Goal: Transaction & Acquisition: Subscribe to service/newsletter

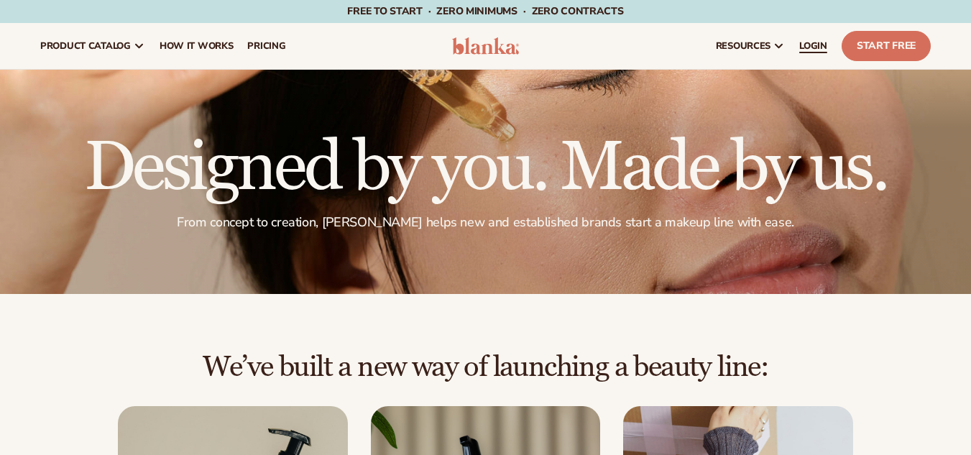
drag, startPoint x: 863, startPoint y: 44, endPoint x: 821, endPoint y: 24, distance: 46.3
click at [863, 44] on link "Start Free" at bounding box center [886, 46] width 89 height 30
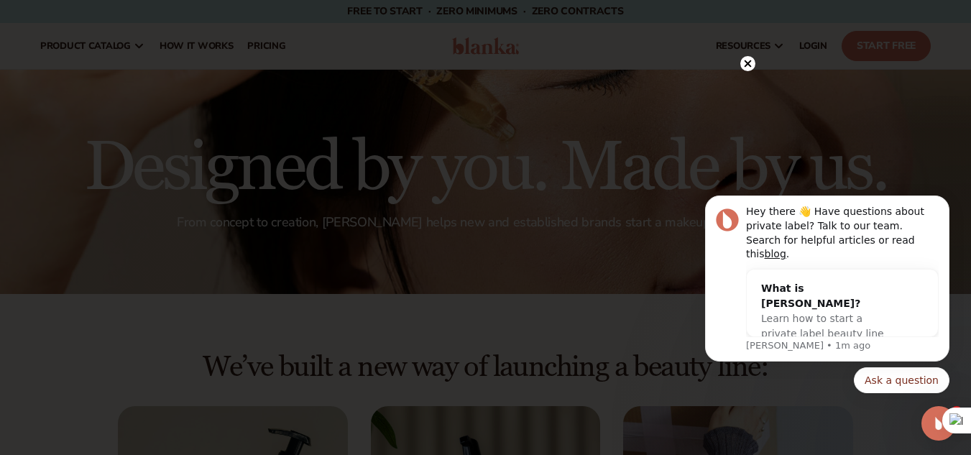
click at [747, 57] on circle at bounding box center [747, 63] width 15 height 15
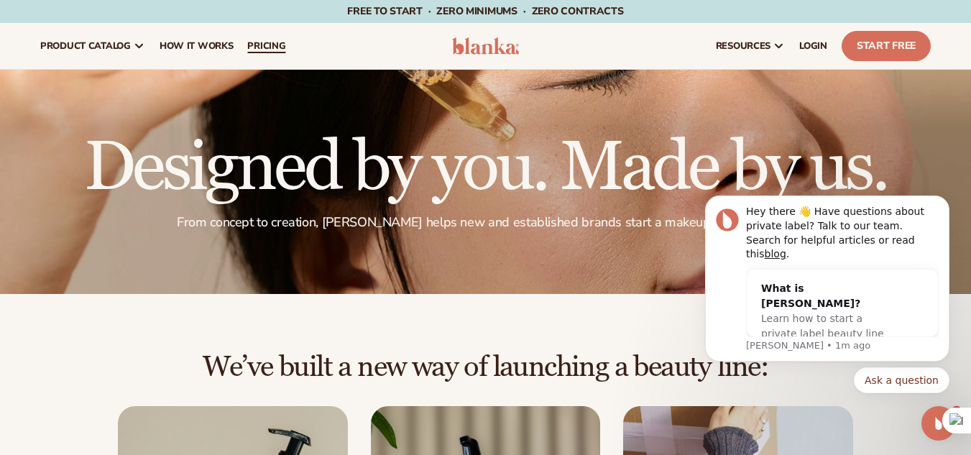
click at [247, 45] on span "pricing" at bounding box center [266, 45] width 38 height 11
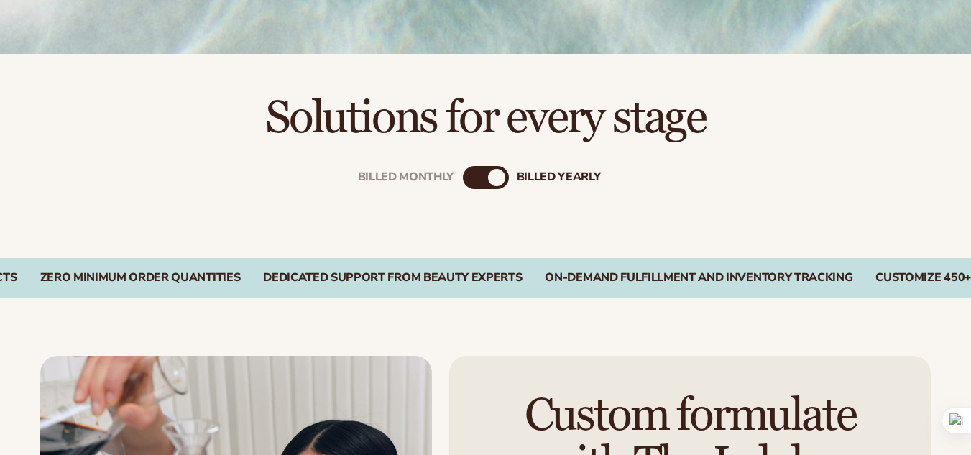
scroll to position [381, 0]
click at [474, 178] on div "Billed Monthly" at bounding box center [471, 176] width 17 height 17
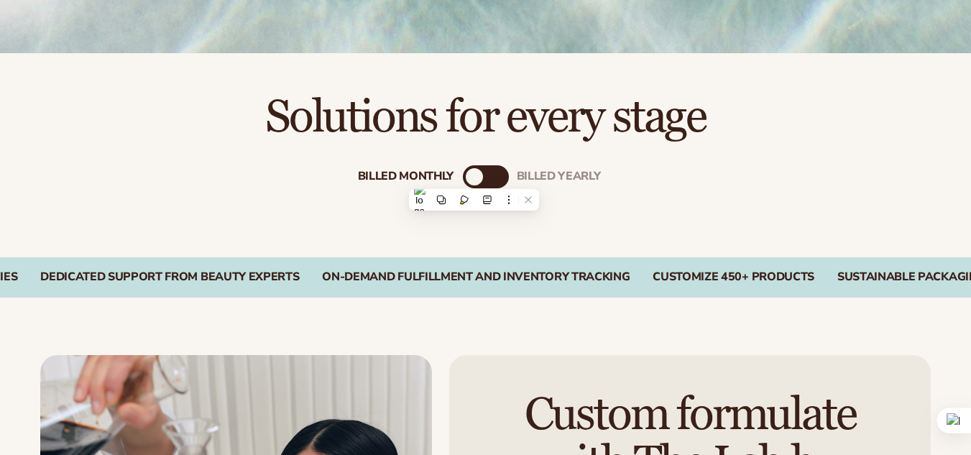
click at [321, 109] on h2 "Solutions for every stage" at bounding box center [485, 117] width 890 height 48
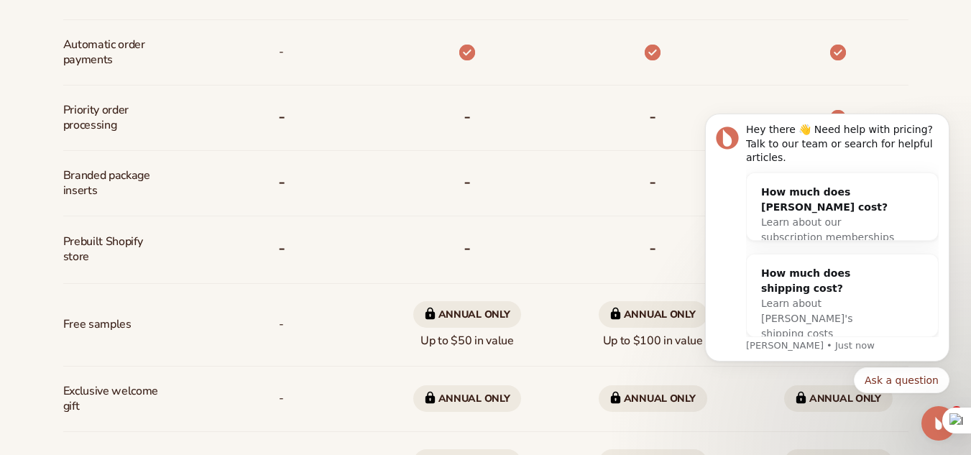
scroll to position [954, 0]
click at [942, 122] on icon "Dismiss notification" at bounding box center [945, 118] width 8 height 8
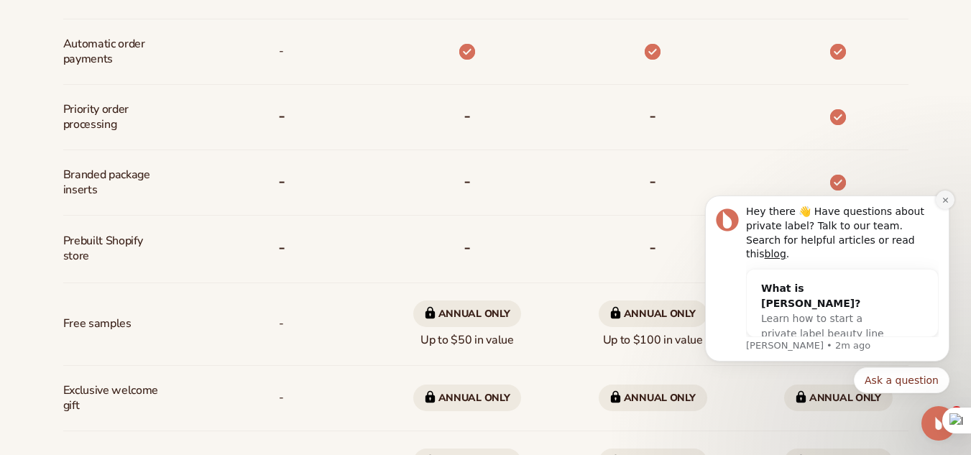
click at [941, 204] on icon "Dismiss notification" at bounding box center [945, 200] width 8 height 8
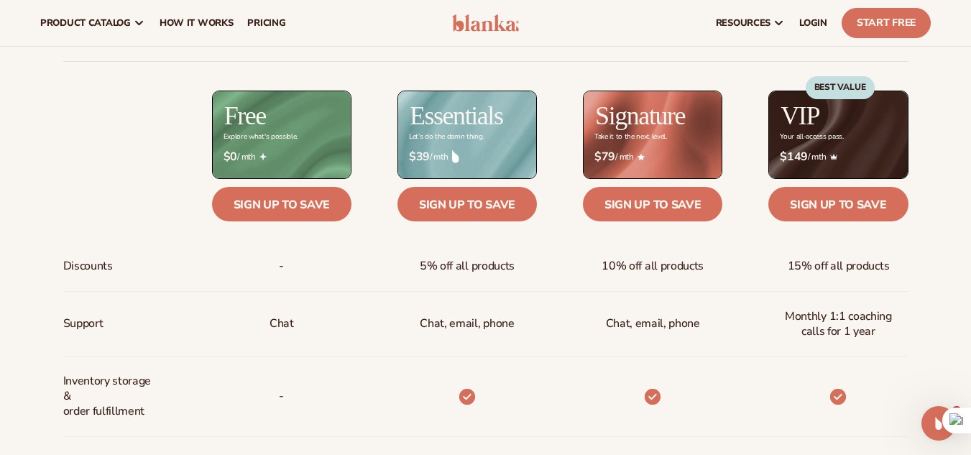
scroll to position [375, 0]
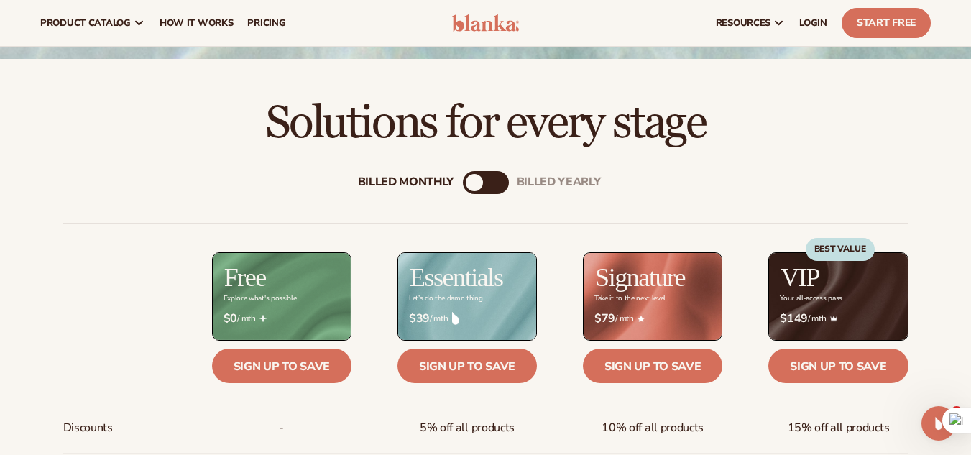
click at [484, 185] on div "Billed Monthly billed Yearly" at bounding box center [486, 182] width 46 height 23
click at [499, 183] on div "billed Yearly" at bounding box center [500, 182] width 17 height 17
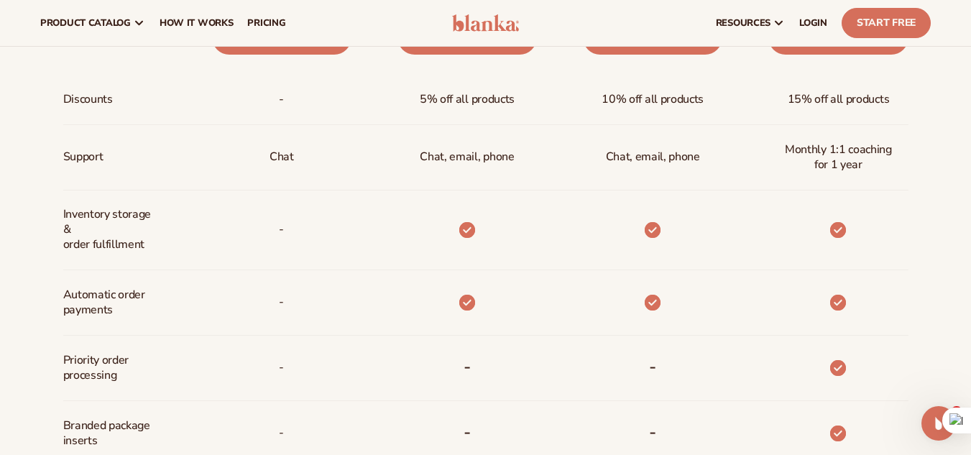
scroll to position [703, 0]
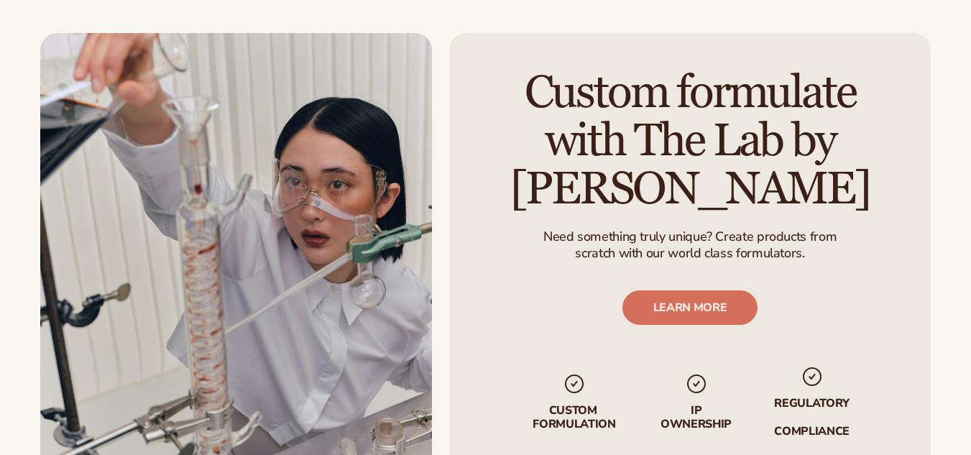
scroll to position [703, 0]
